Goal: Information Seeking & Learning: Learn about a topic

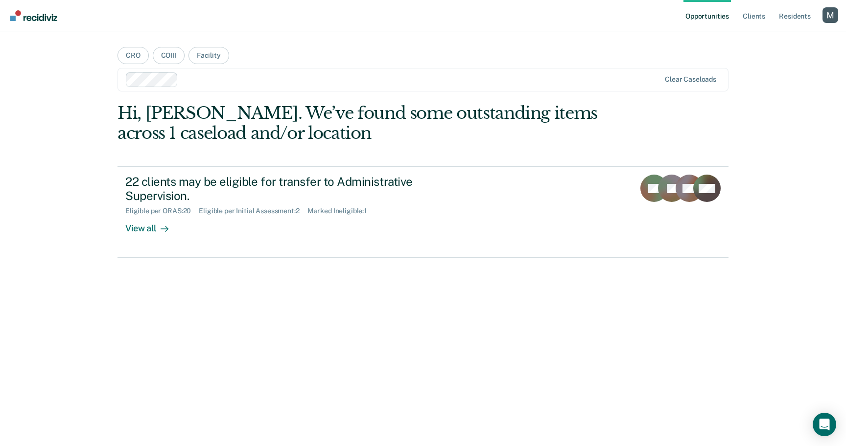
click at [218, 82] on div at bounding box center [421, 79] width 478 height 11
click at [257, 84] on div at bounding box center [443, 79] width 434 height 11
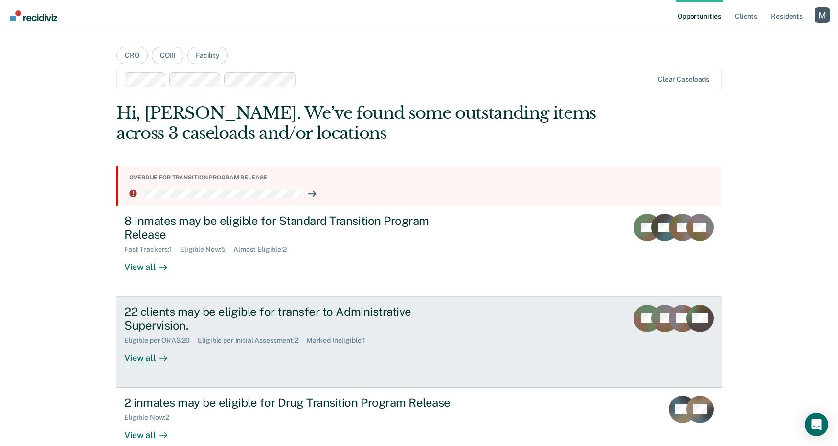
scroll to position [19, 0]
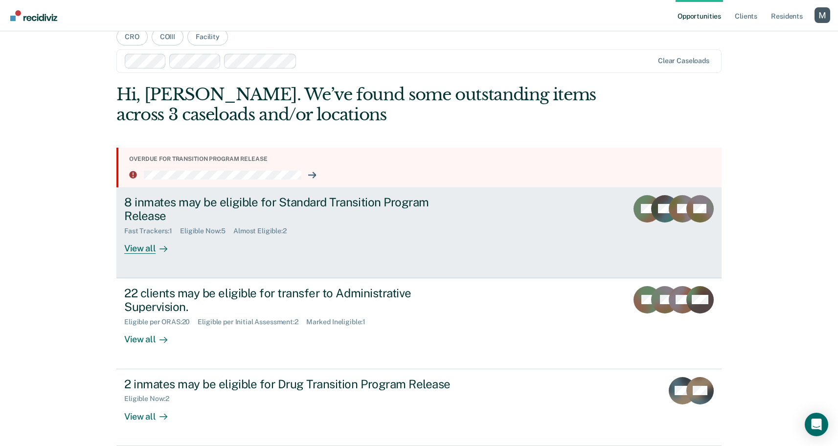
click at [260, 233] on div "Almost Eligible : 2" at bounding box center [263, 231] width 61 height 8
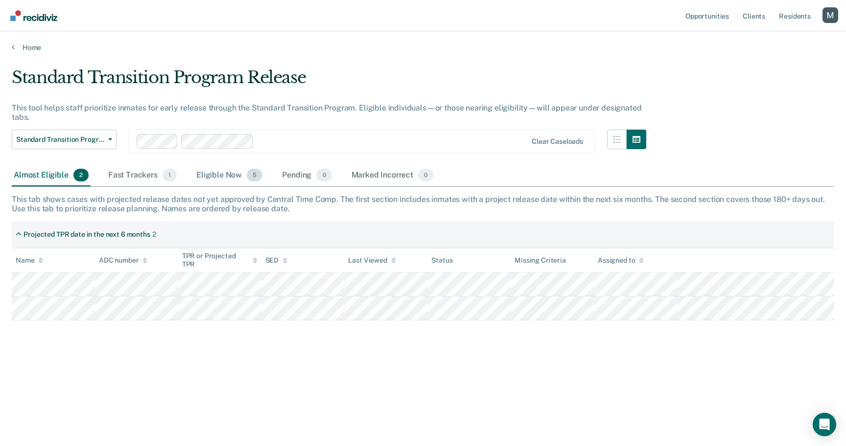
click at [225, 181] on div "Eligible Now 5" at bounding box center [229, 176] width 70 height 22
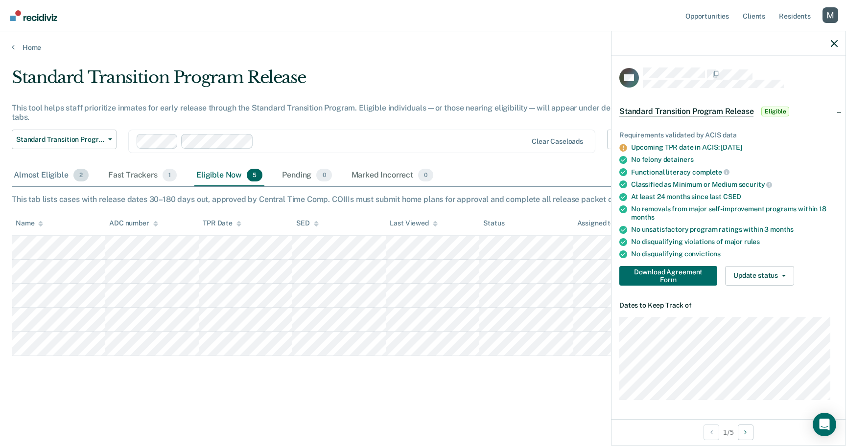
click at [66, 178] on div "Almost Eligible 2" at bounding box center [51, 176] width 79 height 22
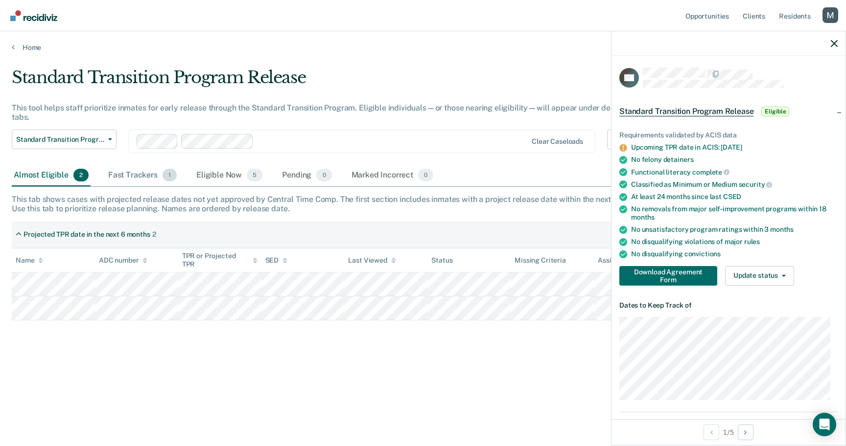
click at [116, 179] on div "Fast Trackers 1" at bounding box center [142, 176] width 72 height 22
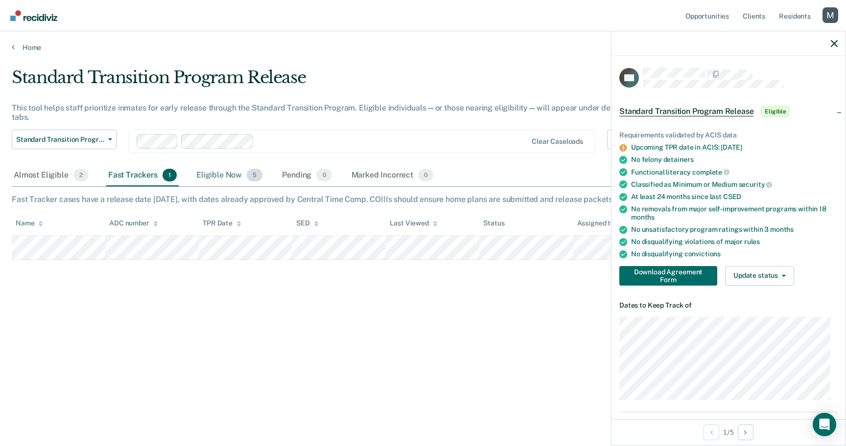
click at [214, 174] on div "Eligible Now 5" at bounding box center [229, 176] width 70 height 22
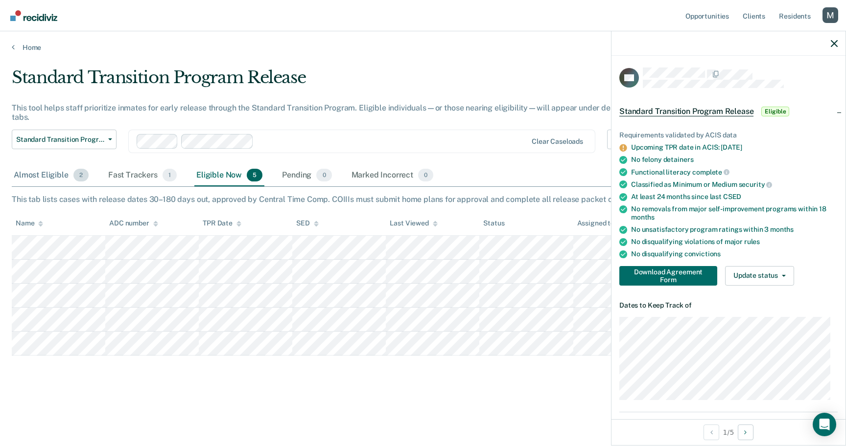
click at [83, 180] on span "2" at bounding box center [80, 175] width 15 height 13
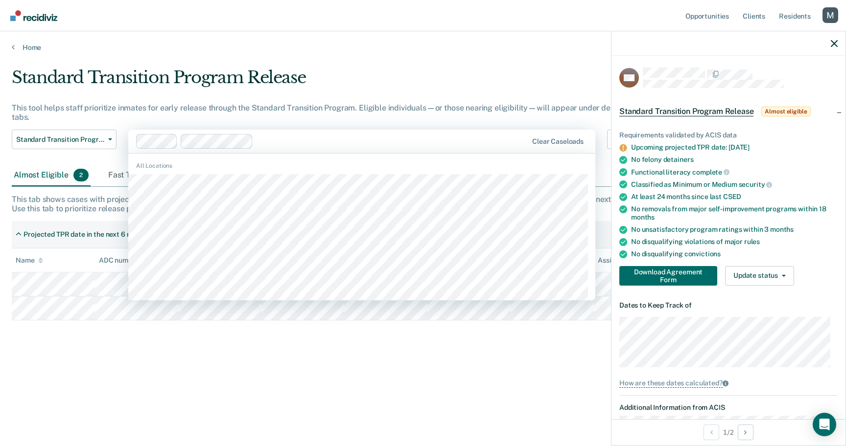
click at [303, 144] on div at bounding box center [392, 141] width 270 height 11
paste input "[GEOGRAPHIC_DATA]"
type input "[GEOGRAPHIC_DATA]"
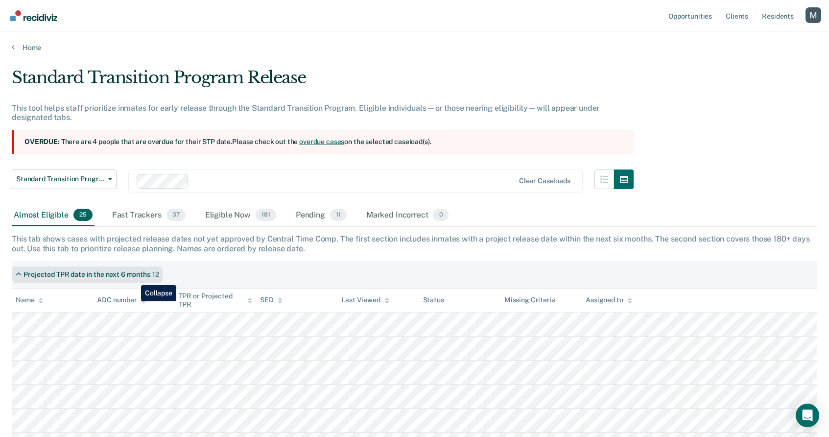
scroll to position [2, 0]
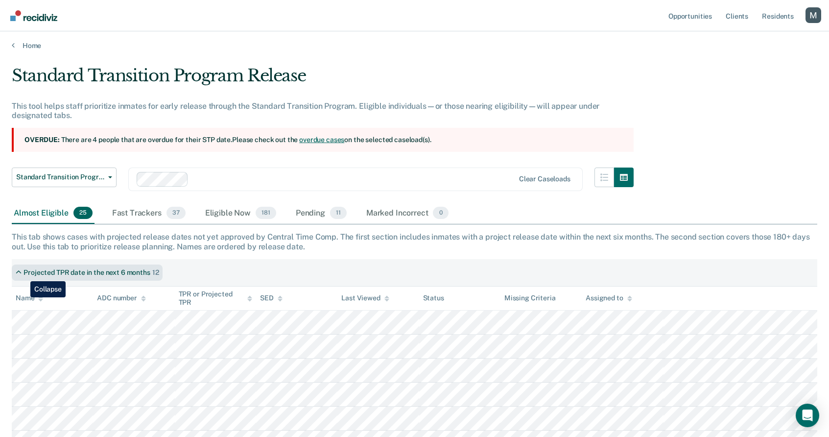
click at [23, 274] on div "Projected TPR date in the next 6 months" at bounding box center [86, 272] width 127 height 8
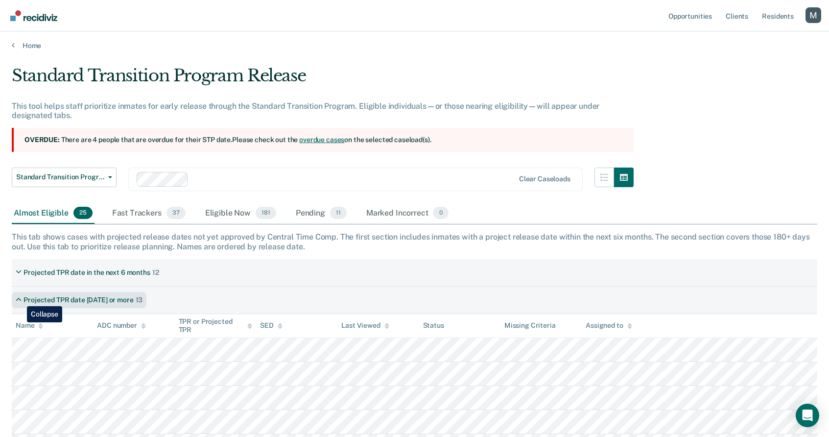
click at [20, 299] on icon at bounding box center [19, 300] width 6 height 8
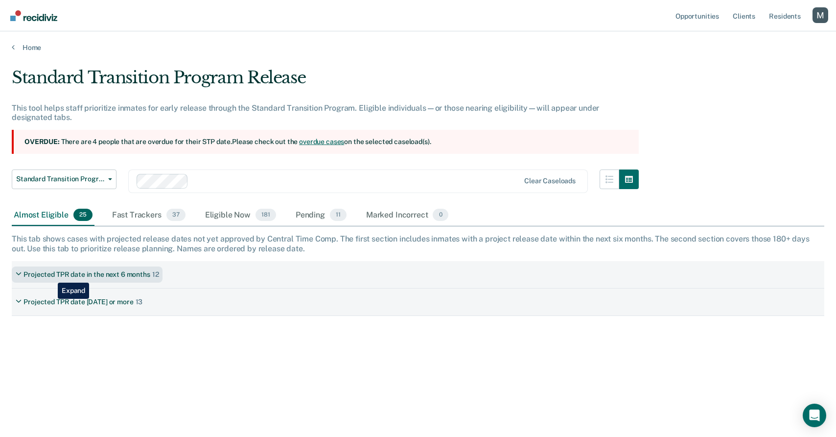
click at [50, 275] on div "Projected TPR date in the next 6 months" at bounding box center [86, 274] width 127 height 8
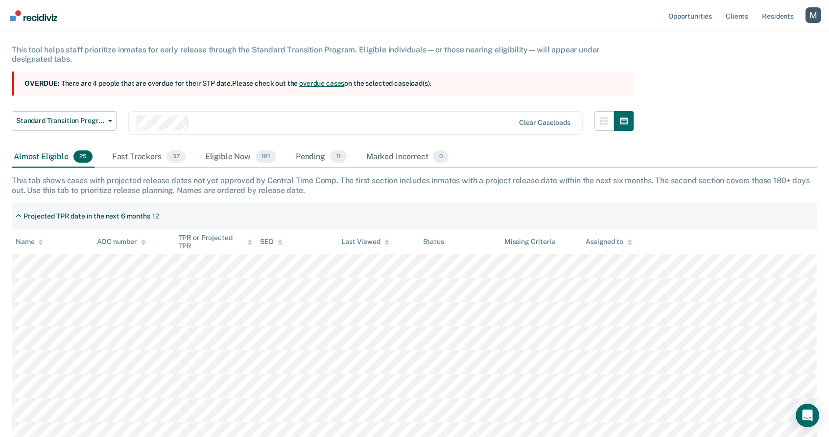
scroll to position [57, 0]
click at [158, 161] on div "Fast Trackers 37" at bounding box center [148, 158] width 77 height 22
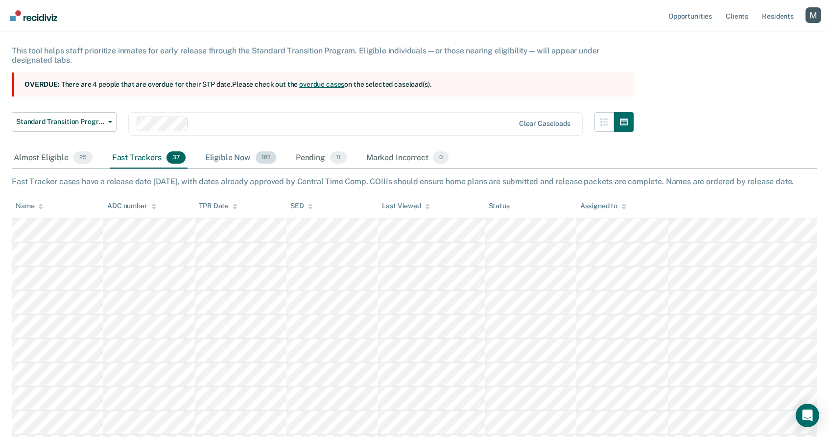
click at [231, 154] on div "Eligible Now 181" at bounding box center [240, 158] width 75 height 22
click at [317, 153] on div "Pending 11" at bounding box center [321, 158] width 55 height 22
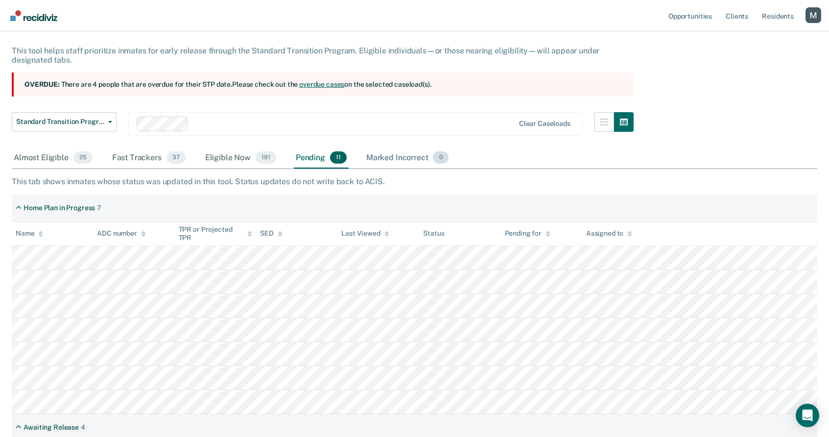
click at [367, 156] on div "Marked Incorrect 0" at bounding box center [407, 158] width 86 height 22
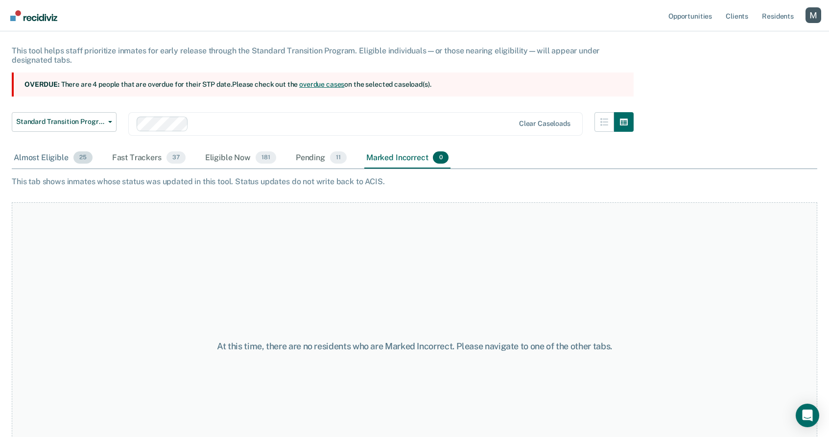
click at [77, 163] on span "25" at bounding box center [82, 157] width 19 height 13
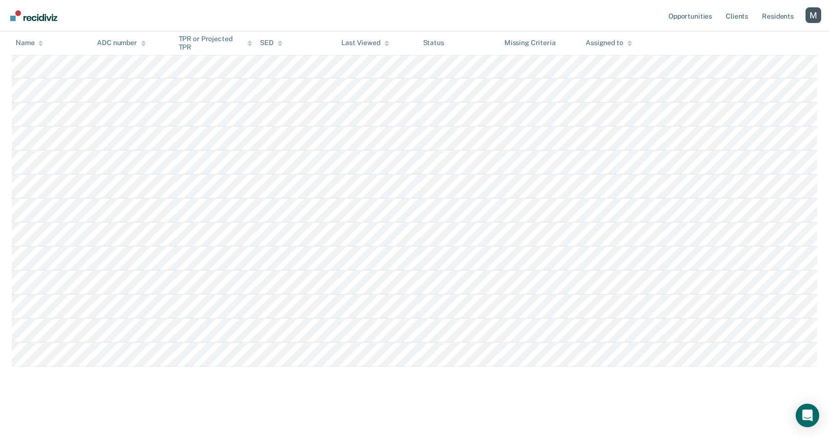
scroll to position [0, 0]
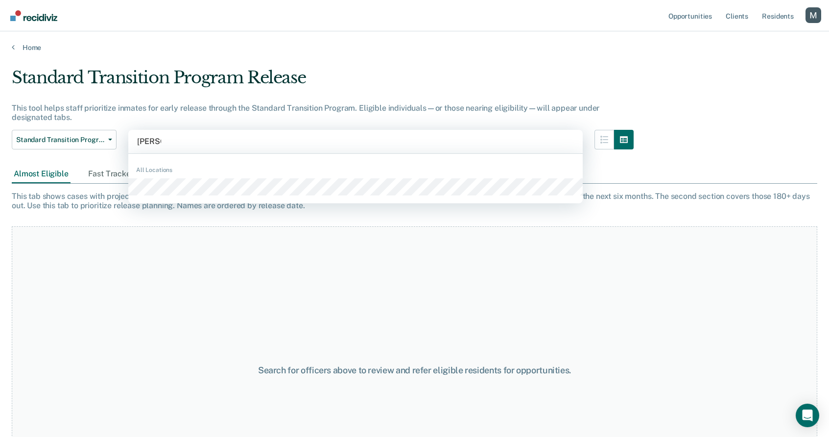
type input "kingman"
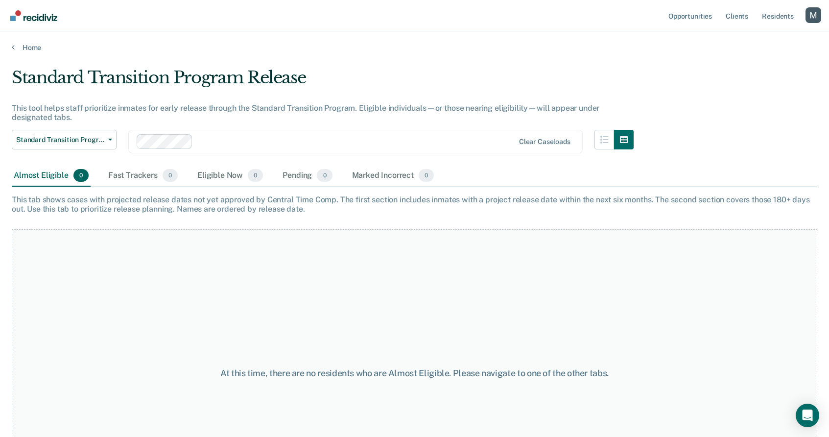
click at [259, 41] on div "Home" at bounding box center [414, 41] width 829 height 21
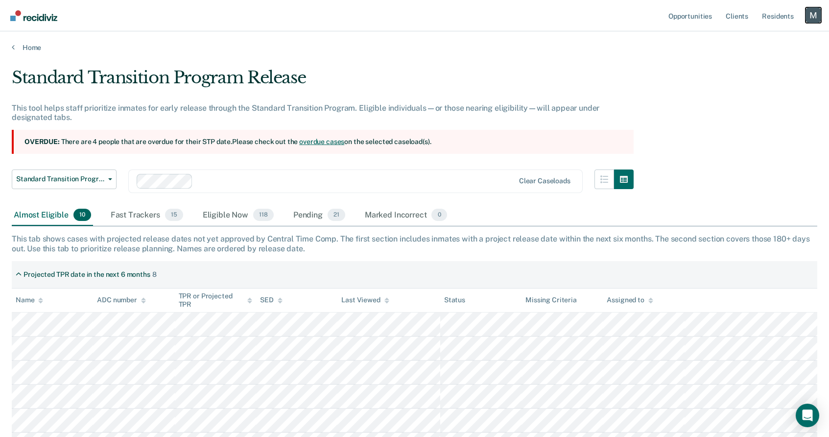
click at [814, 18] on div "Profile dropdown button" at bounding box center [813, 15] width 16 height 16
click at [750, 177] on div "Standard Transition Program Release This tool helps staff prioritize inmates fo…" at bounding box center [414, 334] width 805 height 533
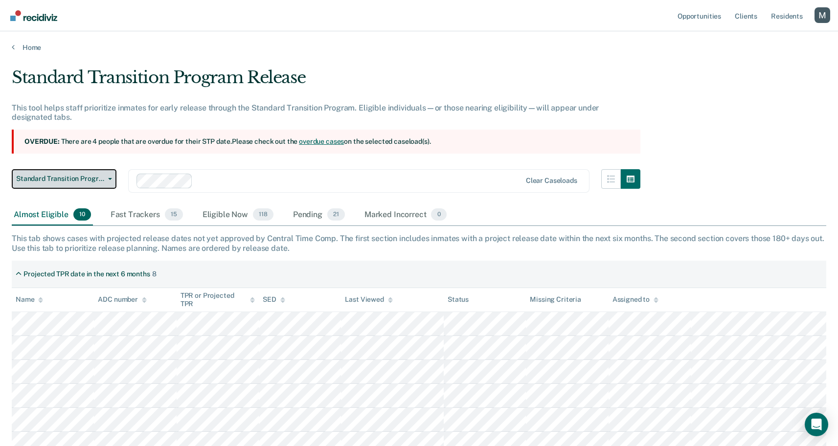
click at [86, 181] on span "Standard Transition Program Release" at bounding box center [60, 179] width 88 height 8
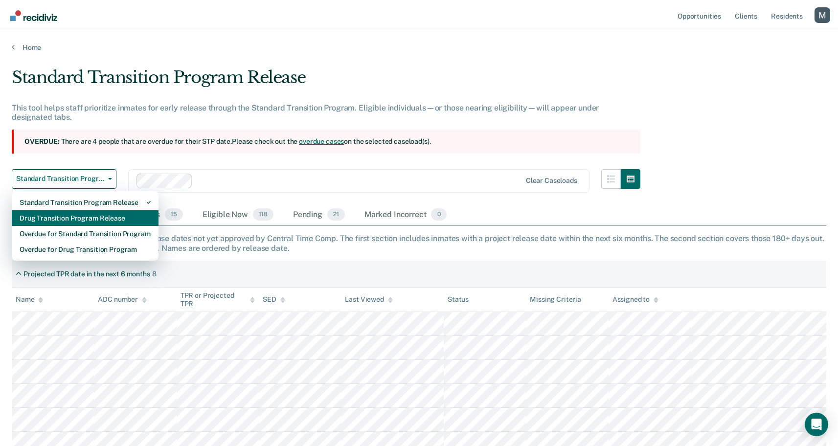
click at [79, 213] on div "Drug Transition Program Release" at bounding box center [85, 218] width 131 height 16
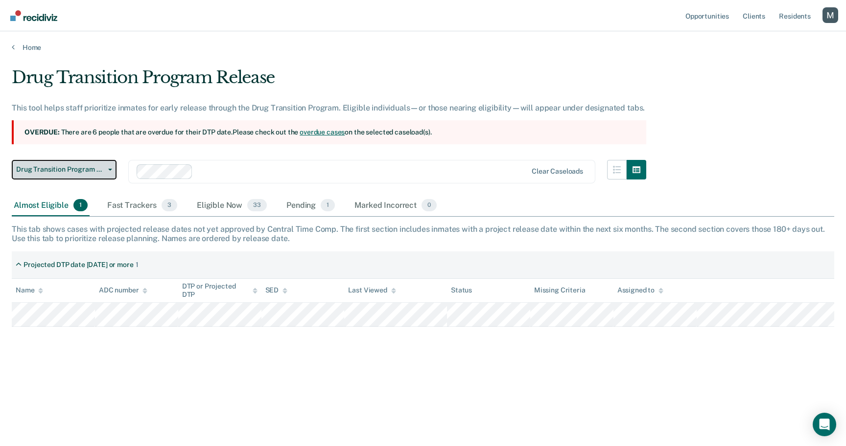
click at [98, 174] on button "Drug Transition Program Release" at bounding box center [64, 170] width 105 height 20
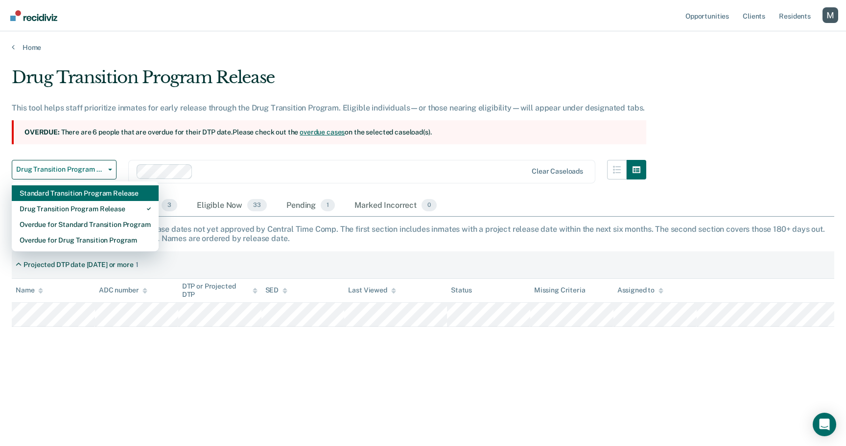
click at [85, 195] on div "Standard Transition Program Release" at bounding box center [85, 194] width 131 height 16
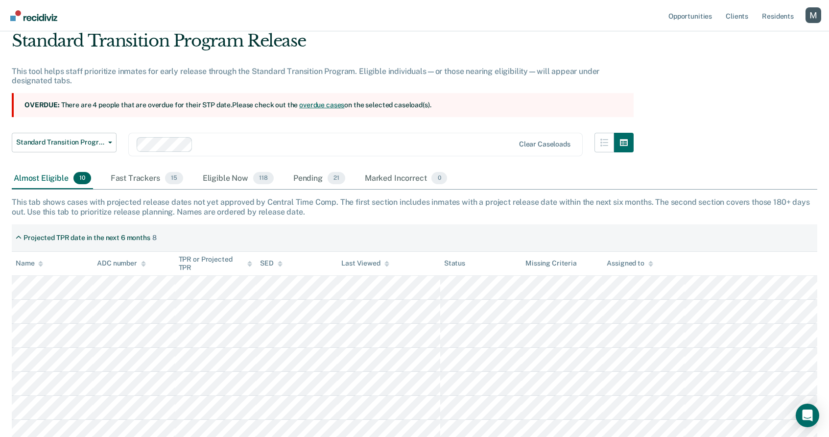
scroll to position [37, 0]
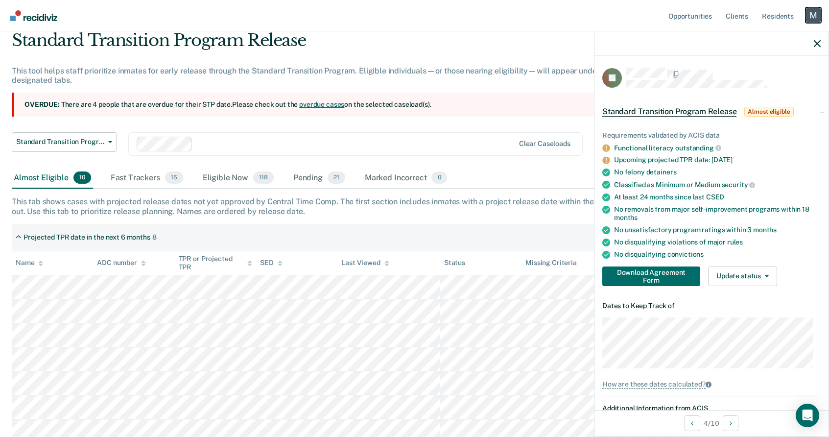
click at [814, 17] on div "Profile dropdown button" at bounding box center [813, 15] width 16 height 16
click at [752, 61] on link "Log Out" at bounding box center [773, 64] width 79 height 8
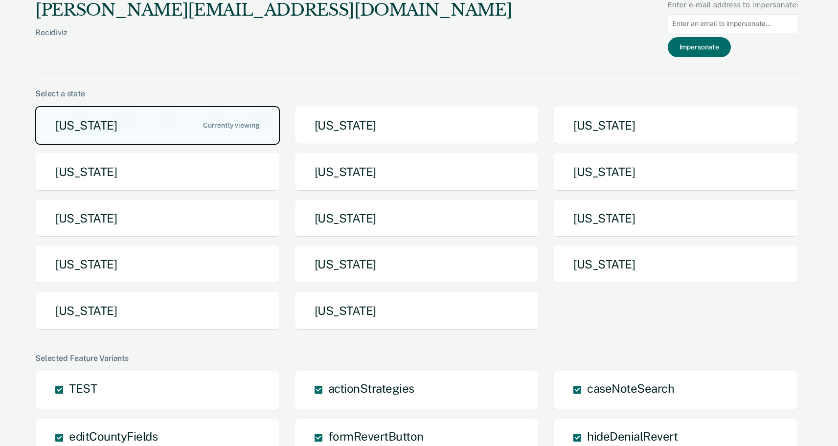
click at [184, 121] on button "Arizona" at bounding box center [157, 125] width 245 height 39
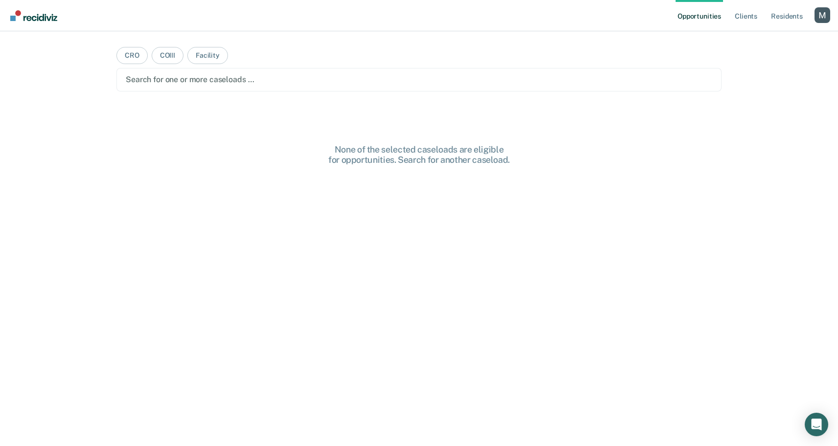
click at [187, 90] on div "Search for one or more caseloads …" at bounding box center [418, 79] width 605 height 23
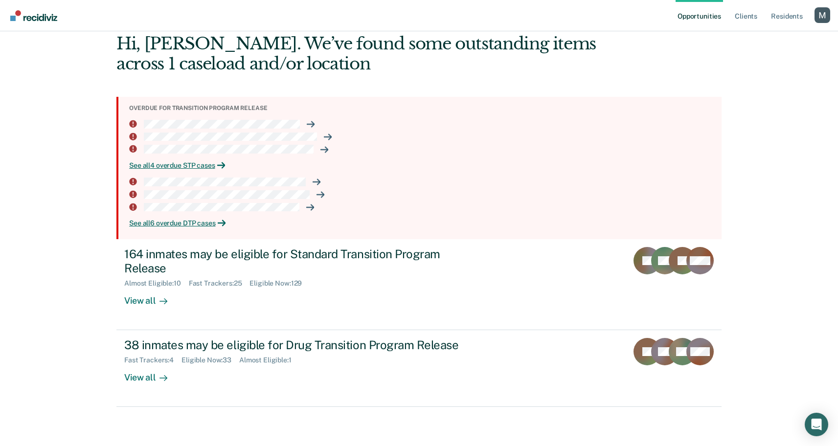
scroll to position [70, 0]
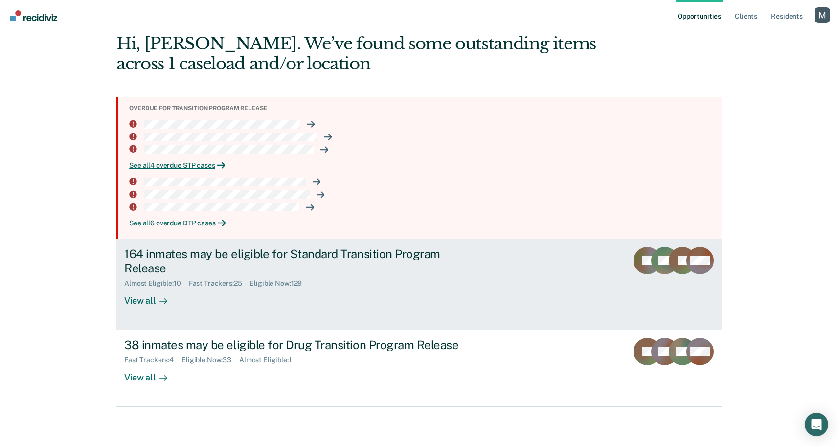
click at [211, 315] on link "164 inmates may be eligible for Standard Transition Program Release Almost Elig…" at bounding box center [418, 284] width 605 height 91
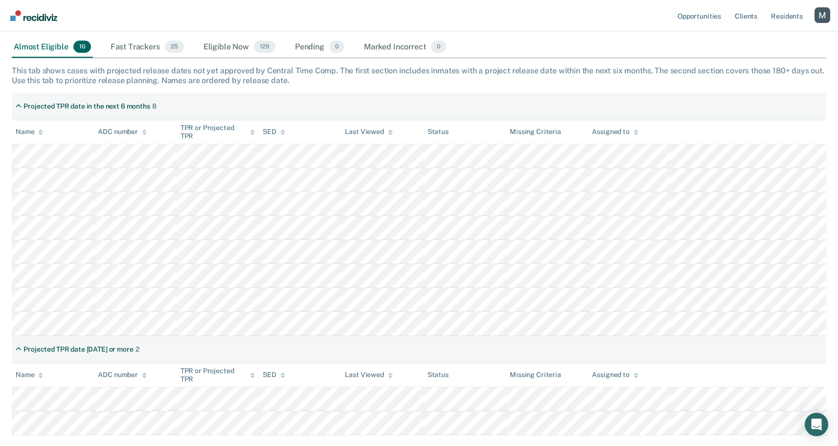
scroll to position [160, 0]
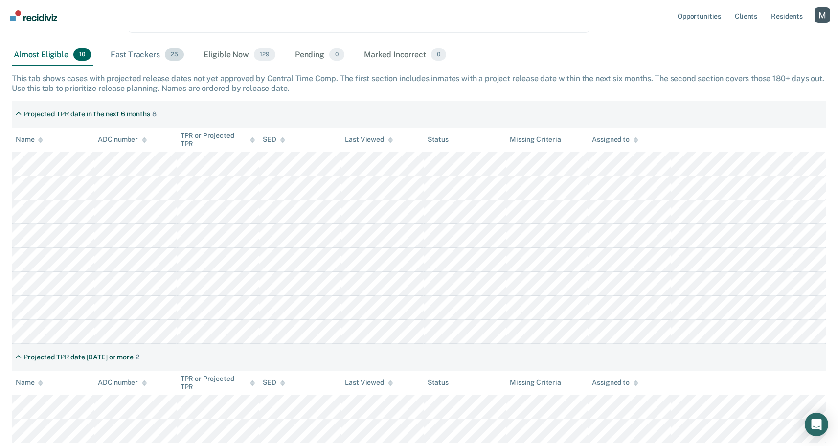
click at [143, 63] on div "Fast Trackers 25" at bounding box center [147, 56] width 77 height 22
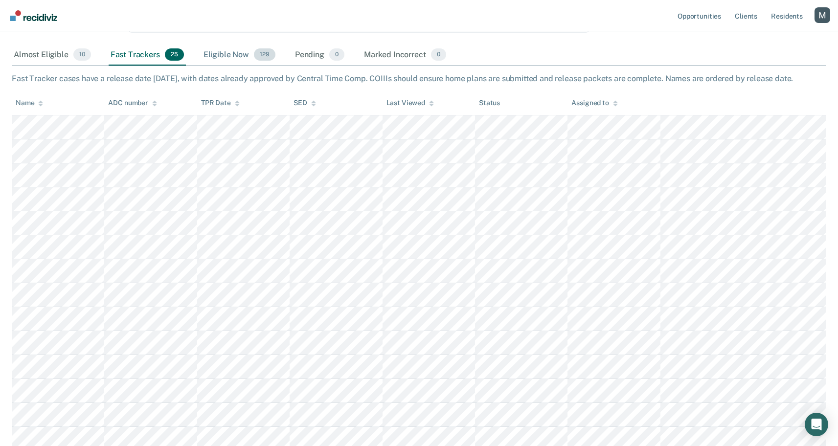
click at [226, 56] on div "Eligible Now 129" at bounding box center [240, 56] width 76 height 22
click at [37, 57] on div "Almost Eligible 10" at bounding box center [52, 56] width 81 height 22
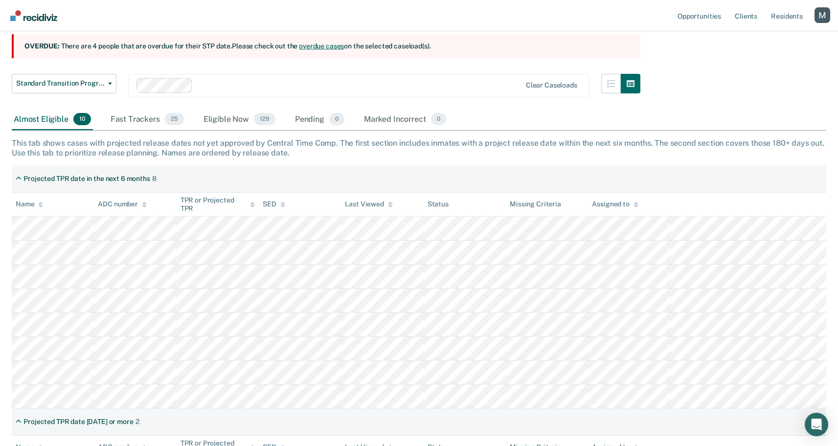
scroll to position [0, 0]
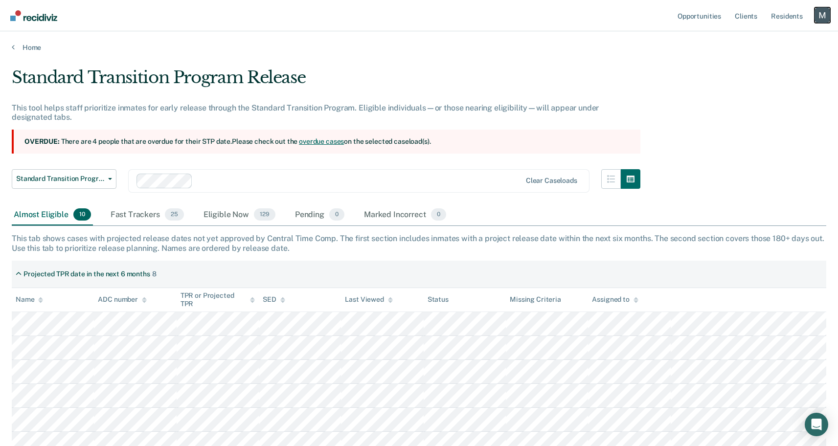
click at [826, 12] on div "Profile dropdown button" at bounding box center [823, 15] width 16 height 16
click at [765, 63] on link "Log Out" at bounding box center [783, 64] width 79 height 8
